Goal: Find contact information: Find contact information

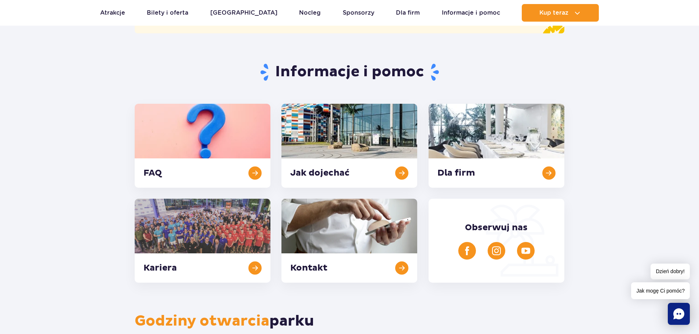
scroll to position [104, 0]
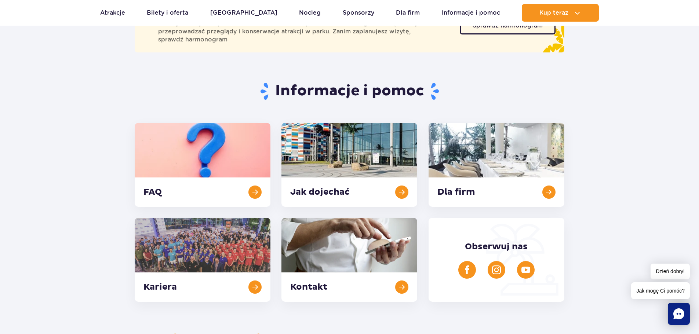
drag, startPoint x: 704, startPoint y: 46, endPoint x: 704, endPoint y: 62, distance: 16.1
click at [398, 286] on link at bounding box center [350, 260] width 136 height 84
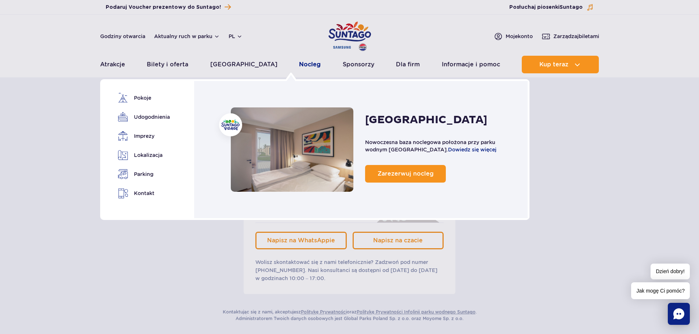
click at [299, 64] on link "Nocleg" at bounding box center [310, 65] width 22 height 18
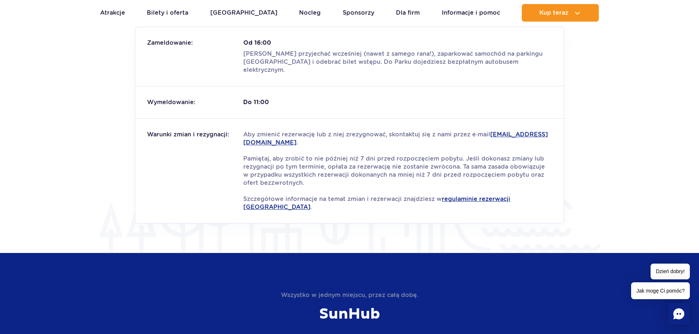
scroll to position [961, 0]
